Goal: Information Seeking & Learning: Learn about a topic

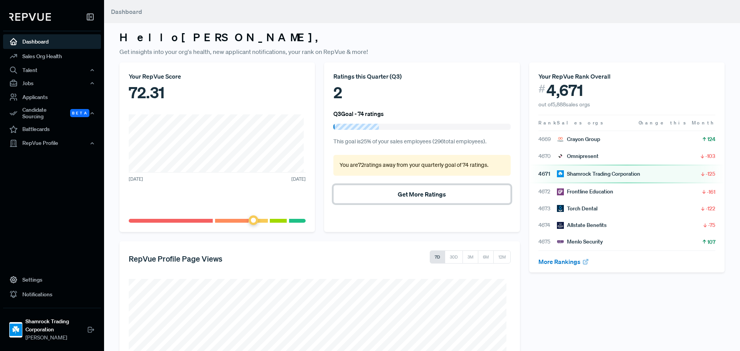
click at [413, 196] on button "Get More Ratings" at bounding box center [421, 194] width 177 height 18
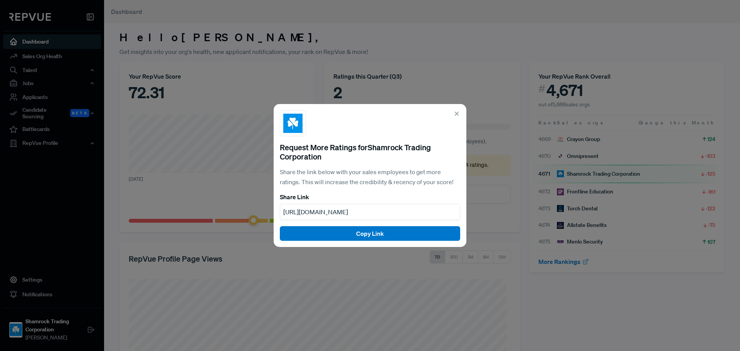
click at [460, 34] on div "Request More Ratings for Shamrock Trading Corporation Share the link below with…" at bounding box center [370, 175] width 740 height 351
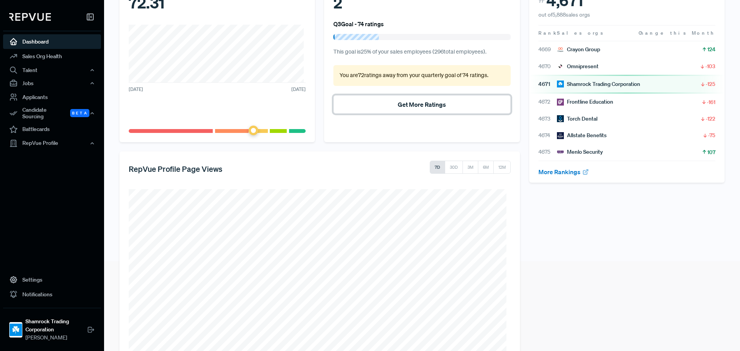
scroll to position [138, 0]
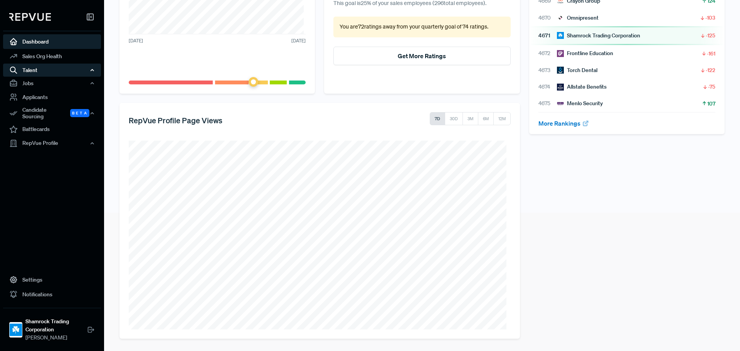
click at [56, 69] on div "Talent" at bounding box center [52, 70] width 98 height 13
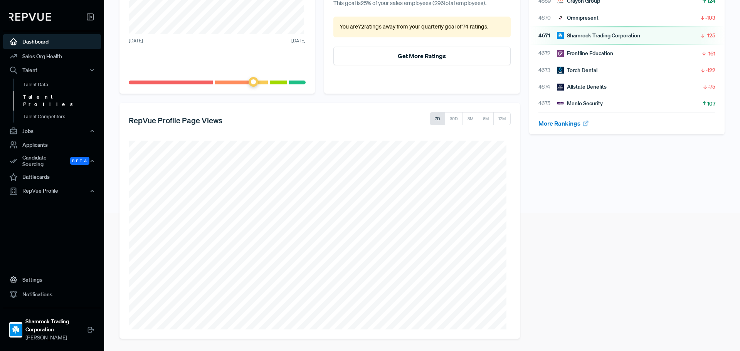
click at [47, 99] on link "Talent Profiles" at bounding box center [62, 101] width 98 height 20
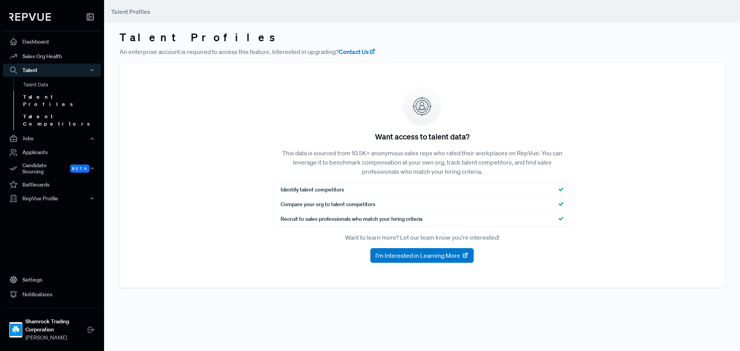
click at [55, 111] on link "Talent Competitors" at bounding box center [62, 121] width 98 height 20
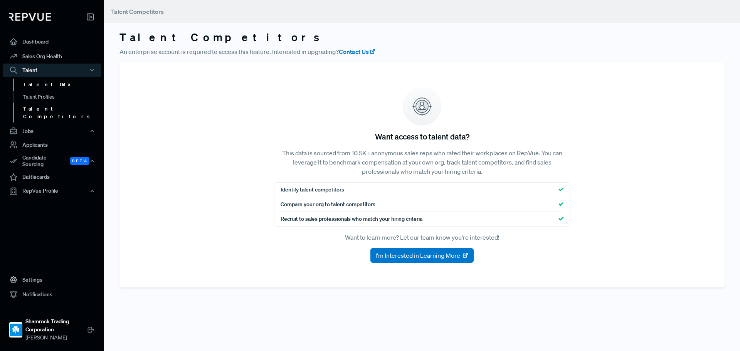
click at [53, 87] on link "Talent Data" at bounding box center [62, 85] width 98 height 12
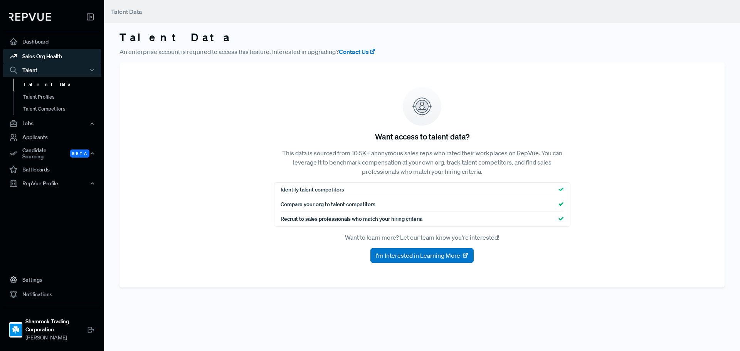
click at [45, 58] on link "Sales Org Health" at bounding box center [52, 56] width 98 height 15
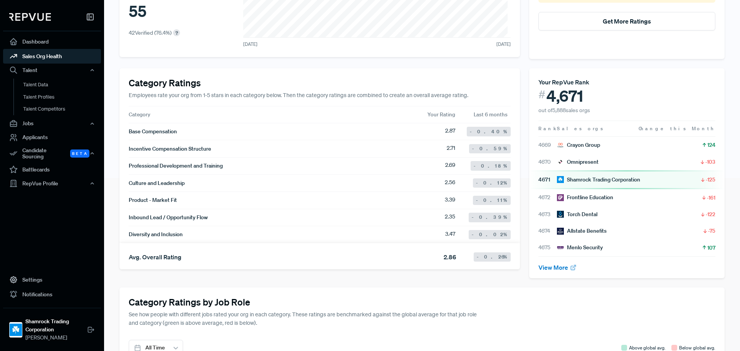
scroll to position [57, 0]
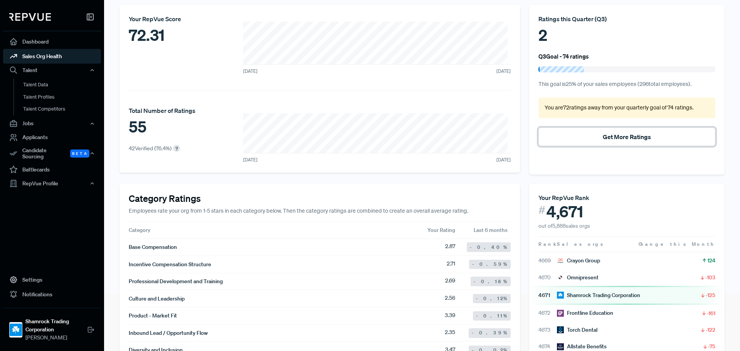
click at [624, 135] on button "Get More Ratings" at bounding box center [626, 137] width 177 height 18
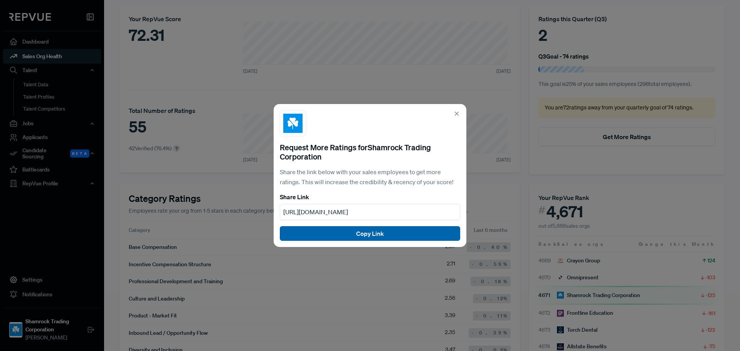
click at [370, 237] on button "Copy Link" at bounding box center [370, 233] width 180 height 15
